Goal: Task Accomplishment & Management: Manage account settings

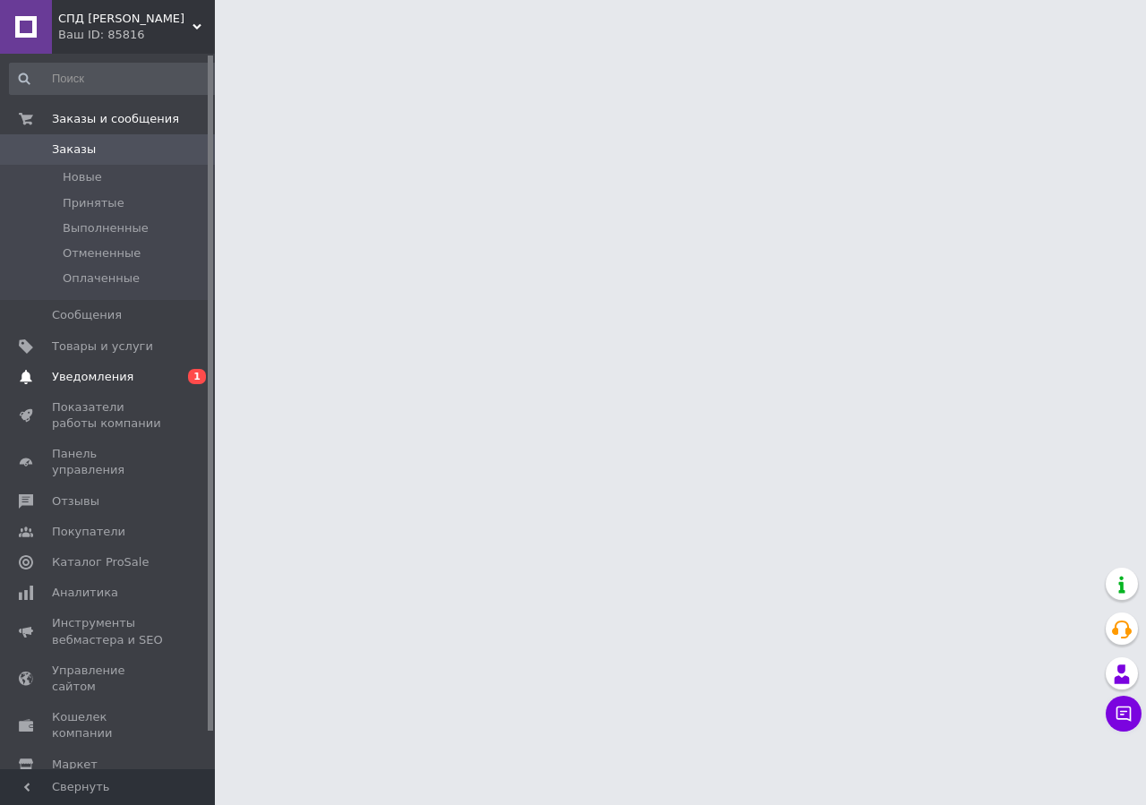
click at [81, 380] on span "Уведомления" at bounding box center [92, 377] width 81 height 16
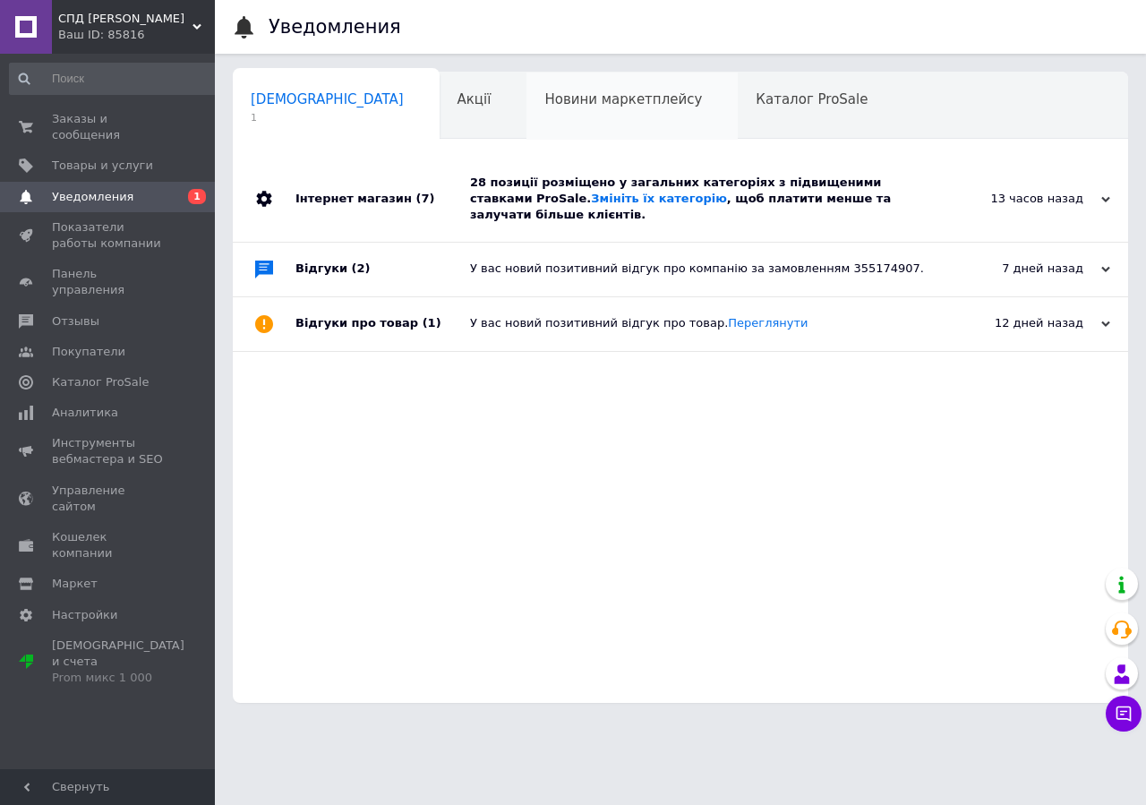
click at [540, 124] on div "Новини маркетплейсу 0" at bounding box center [631, 107] width 211 height 68
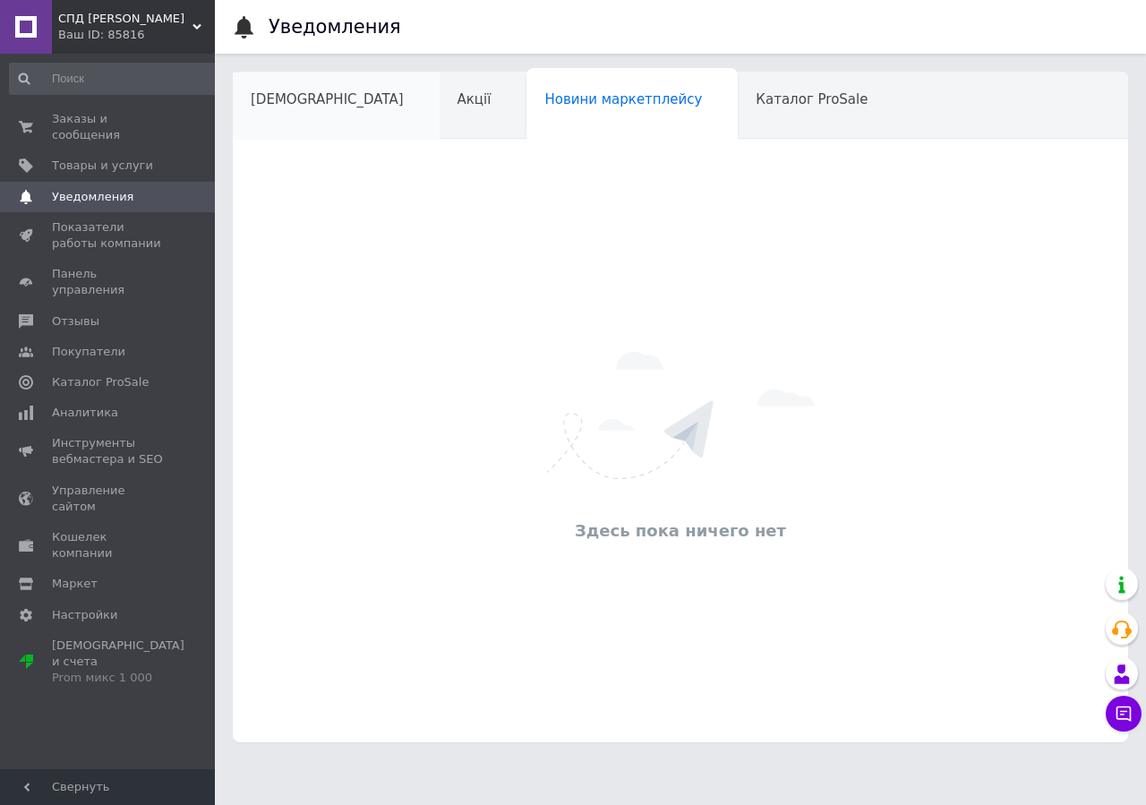
click at [319, 124] on div "[DEMOGRAPHIC_DATA]" at bounding box center [336, 107] width 207 height 68
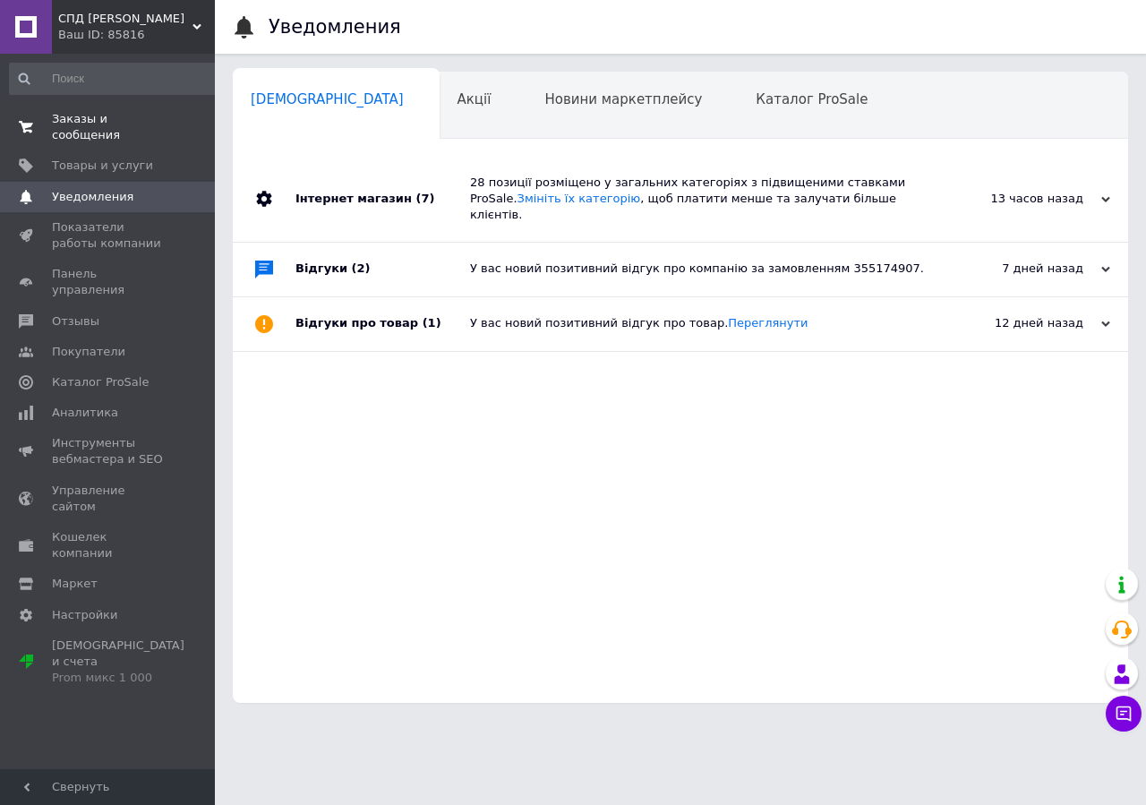
click at [157, 114] on span "Заказы и сообщения" at bounding box center [109, 127] width 114 height 32
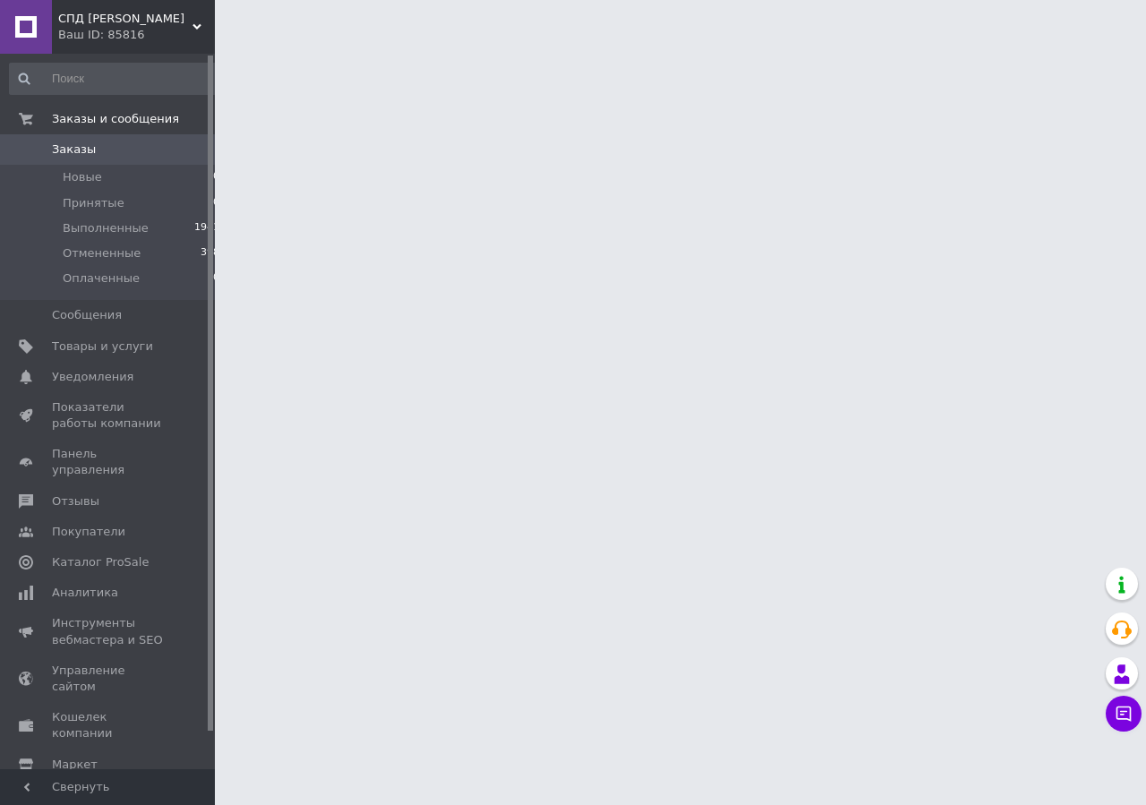
click at [72, 149] on span "Заказы" at bounding box center [74, 149] width 44 height 16
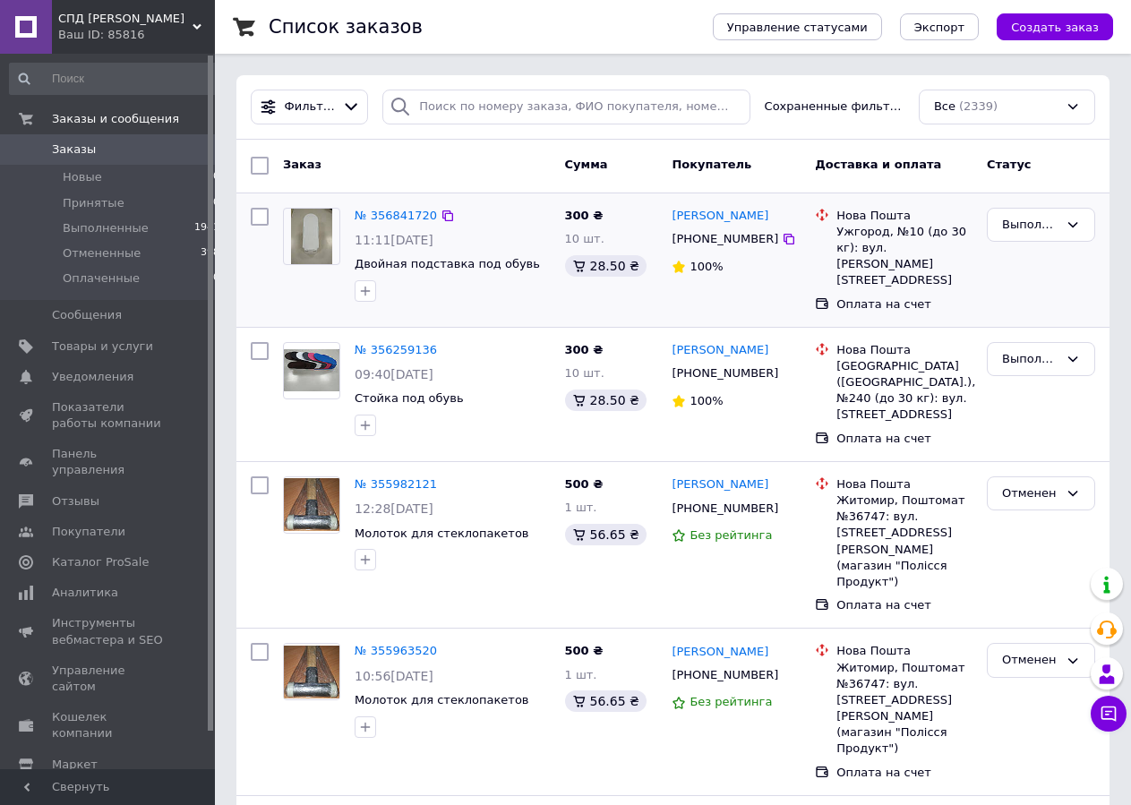
click at [387, 208] on div "№ 356841720" at bounding box center [396, 216] width 86 height 21
click at [387, 220] on link "№ 356841720" at bounding box center [396, 215] width 82 height 13
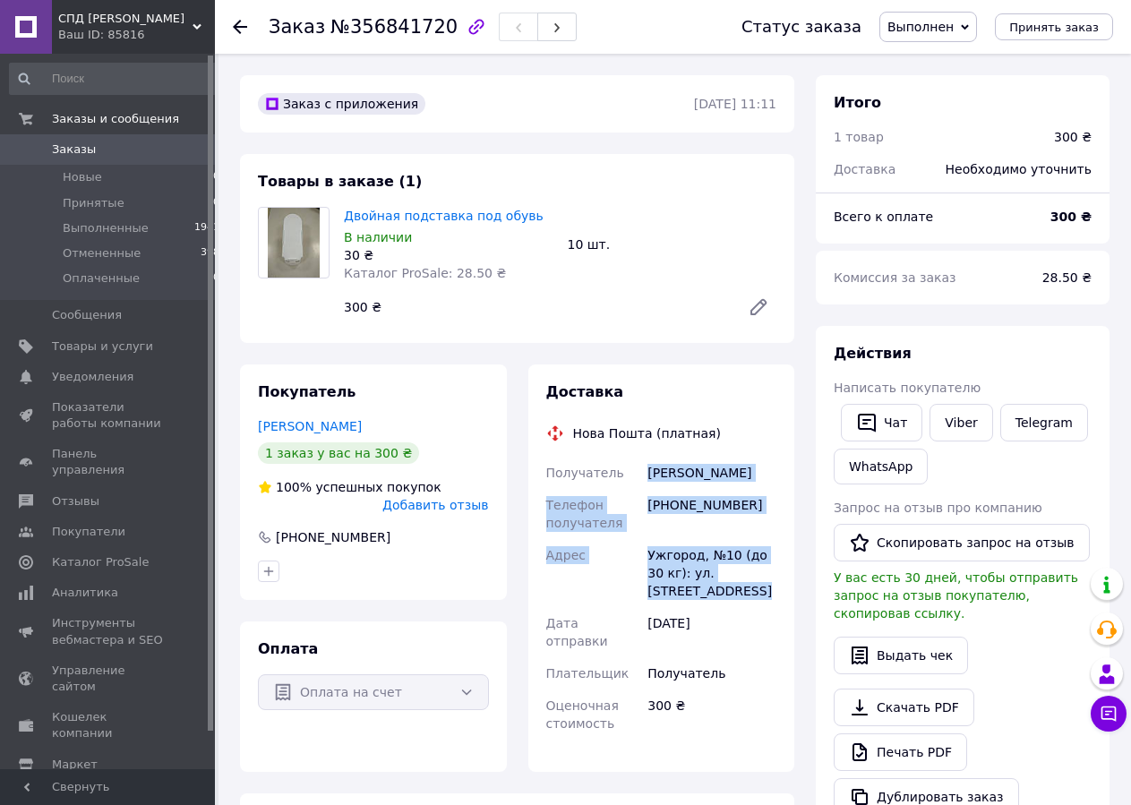
drag, startPoint x: 643, startPoint y: 475, endPoint x: 786, endPoint y: 604, distance: 192.7
click at [786, 604] on div "Доставка Нова Пошта (платная) Получатель [PERSON_NAME] Телефон получателя [PHON…" at bounding box center [661, 567] width 267 height 407
copy div "Получатель [PERSON_NAME] Телефон получателя [PHONE_NUMBER] Адрес Ужгород, №10 (…"
click at [74, 154] on span "Заказы" at bounding box center [74, 149] width 44 height 16
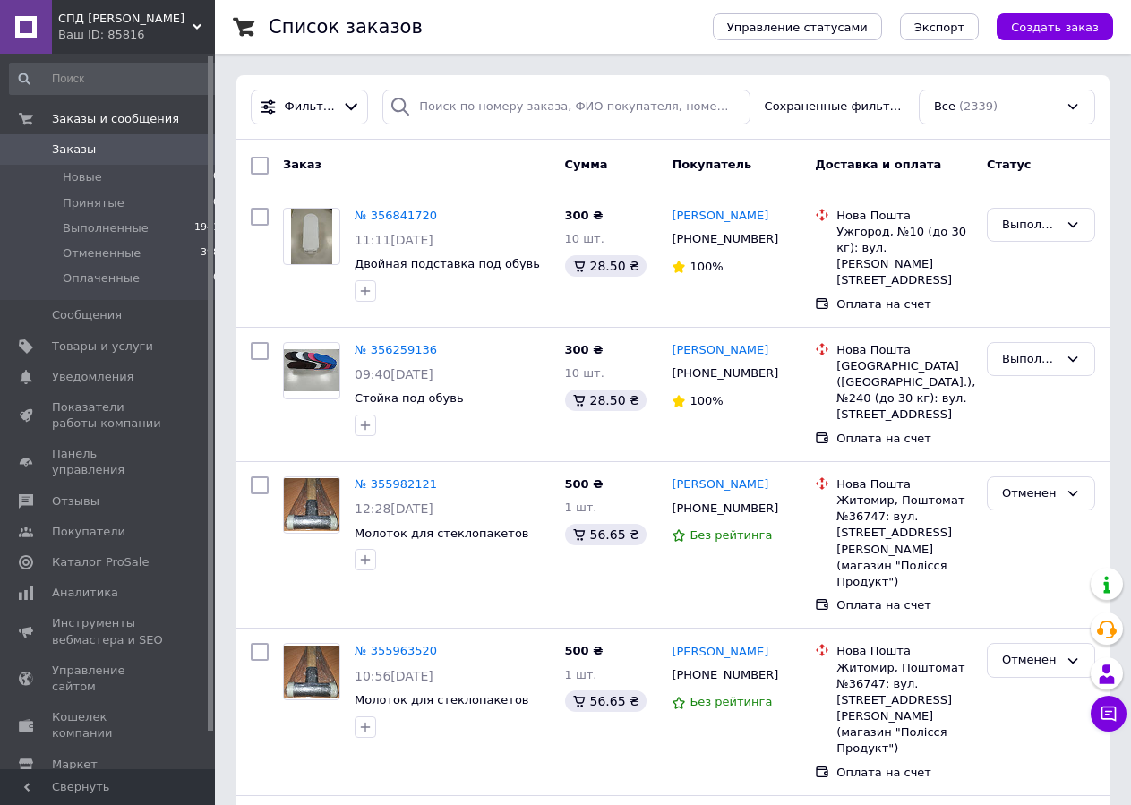
click at [69, 150] on span "Заказы" at bounding box center [74, 149] width 44 height 16
